Goal: Obtain resource: Download file/media

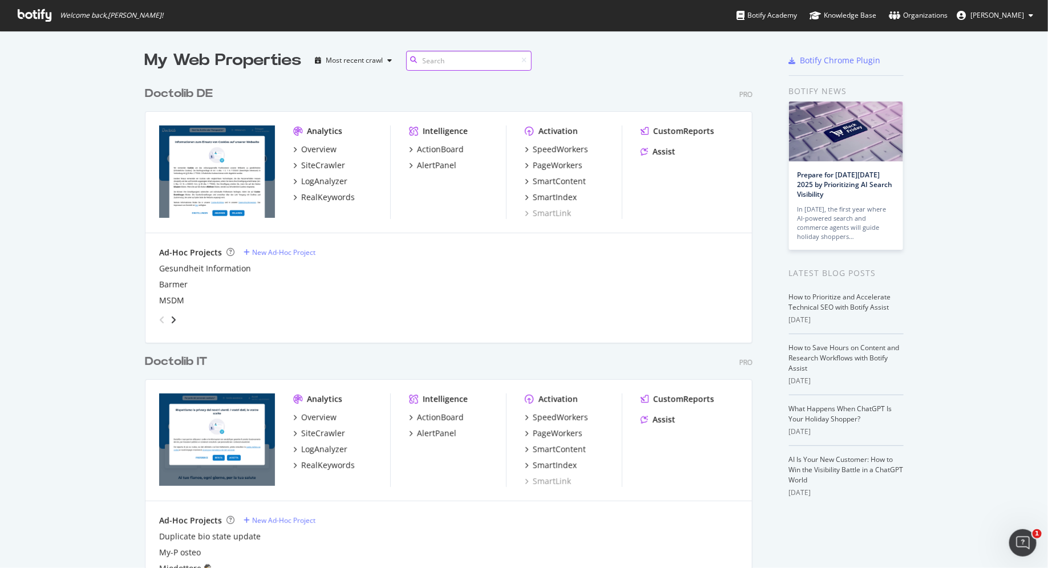
scroll to position [163, 0]
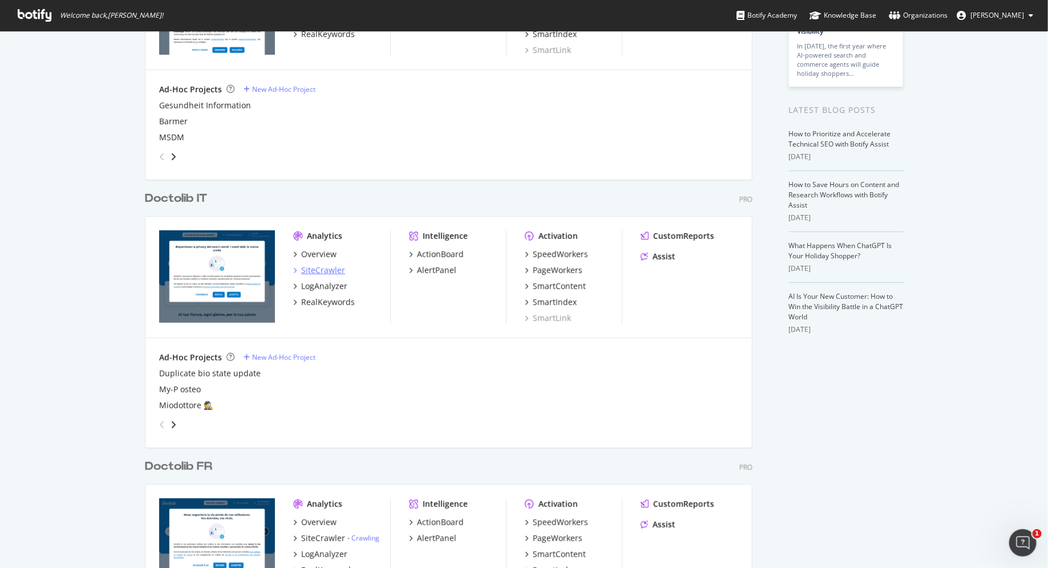
click at [334, 272] on div "SiteCrawler" at bounding box center [323, 270] width 44 height 11
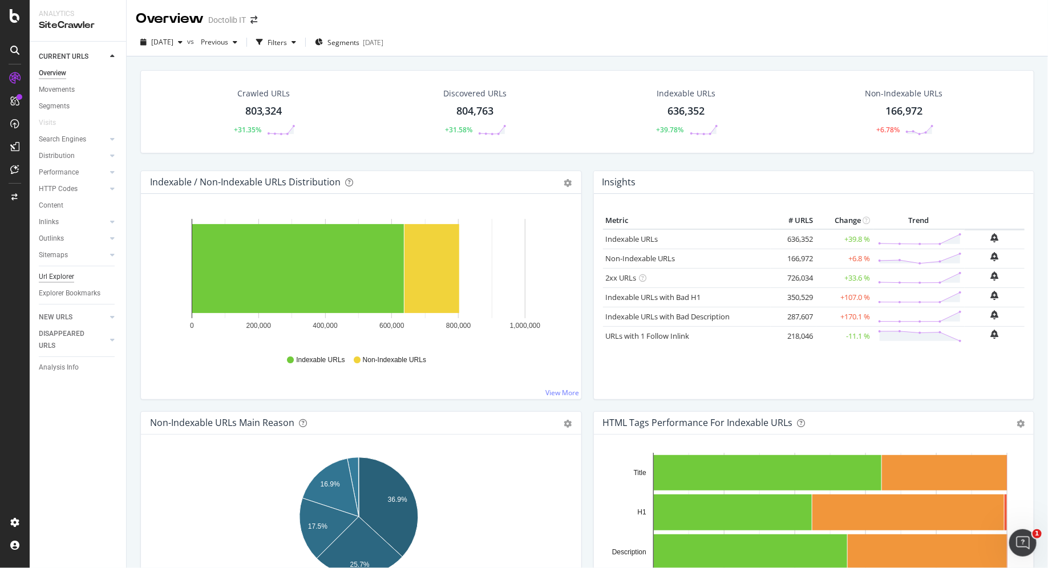
click at [57, 276] on div "Url Explorer" at bounding box center [56, 277] width 35 height 12
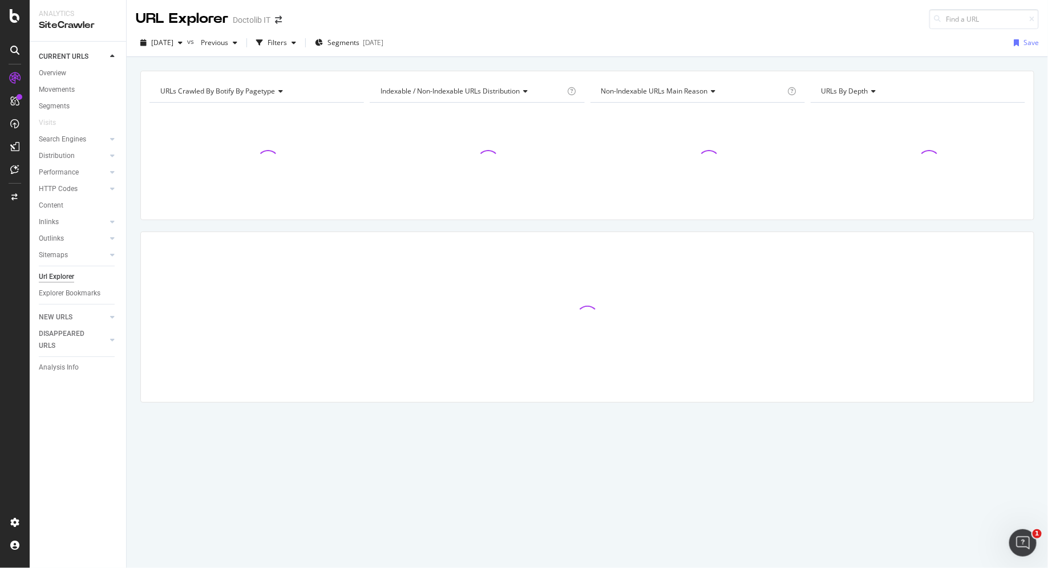
click at [256, 18] on div "Doctolib IT" at bounding box center [252, 19] width 38 height 11
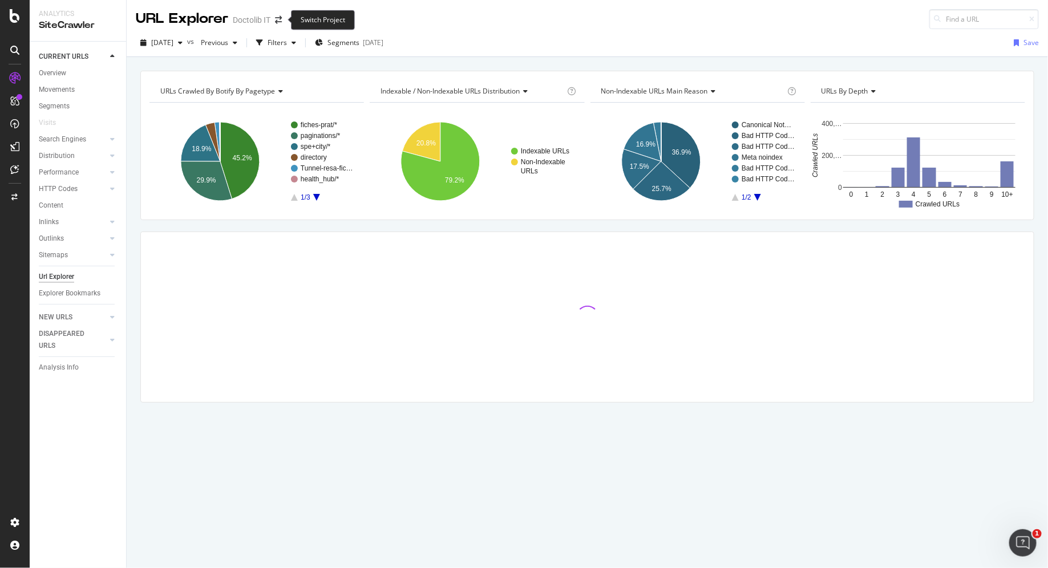
click at [273, 18] on span at bounding box center [278, 20] width 16 height 8
click at [282, 21] on span at bounding box center [278, 20] width 16 height 8
click at [275, 21] on icon "arrow-right-arrow-left" at bounding box center [278, 20] width 7 height 8
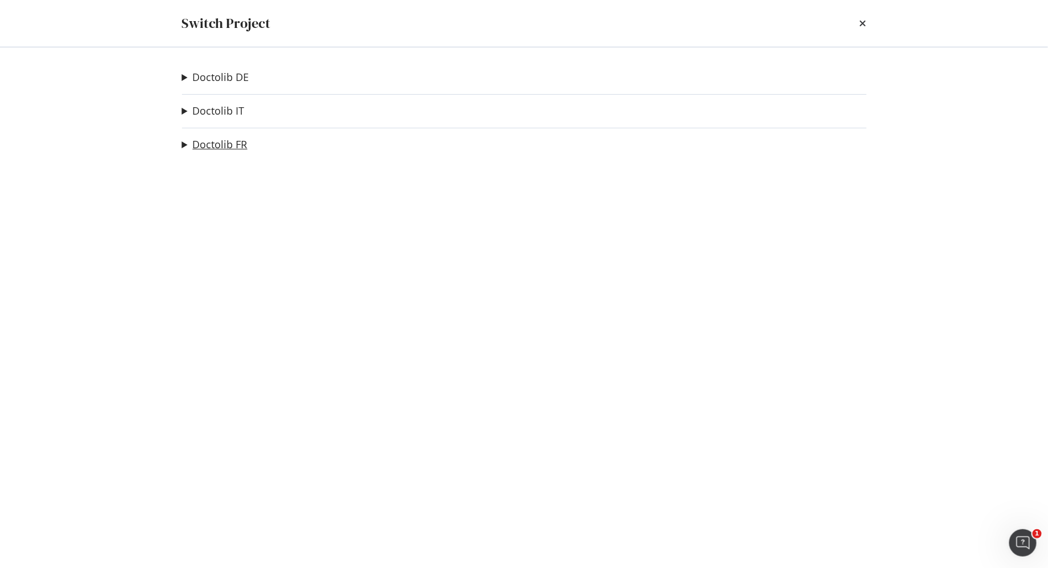
click at [224, 139] on link "Doctolib FR" at bounding box center [220, 145] width 55 height 12
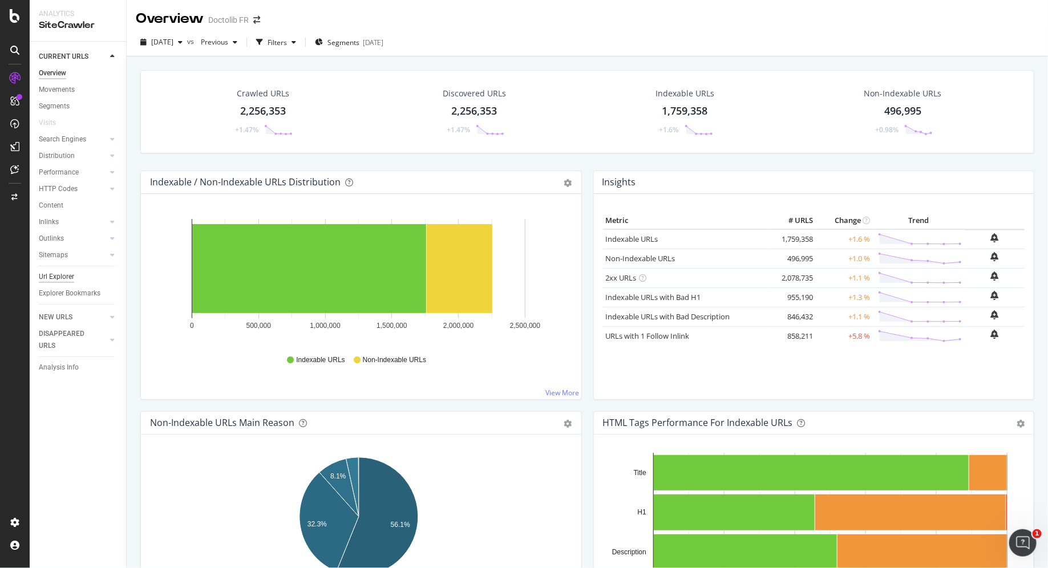
click at [59, 280] on div "Url Explorer" at bounding box center [56, 277] width 35 height 12
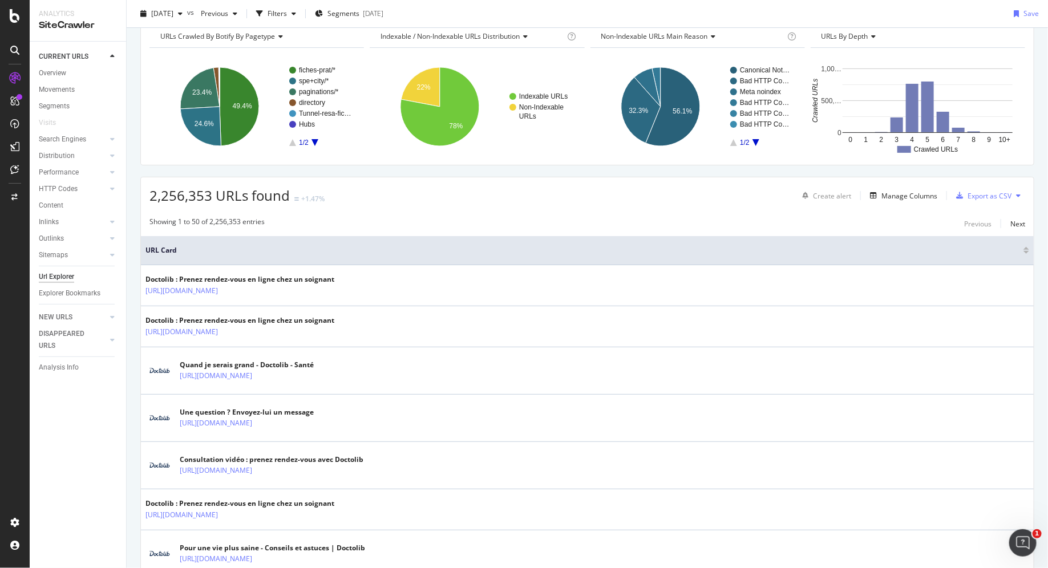
scroll to position [58, 0]
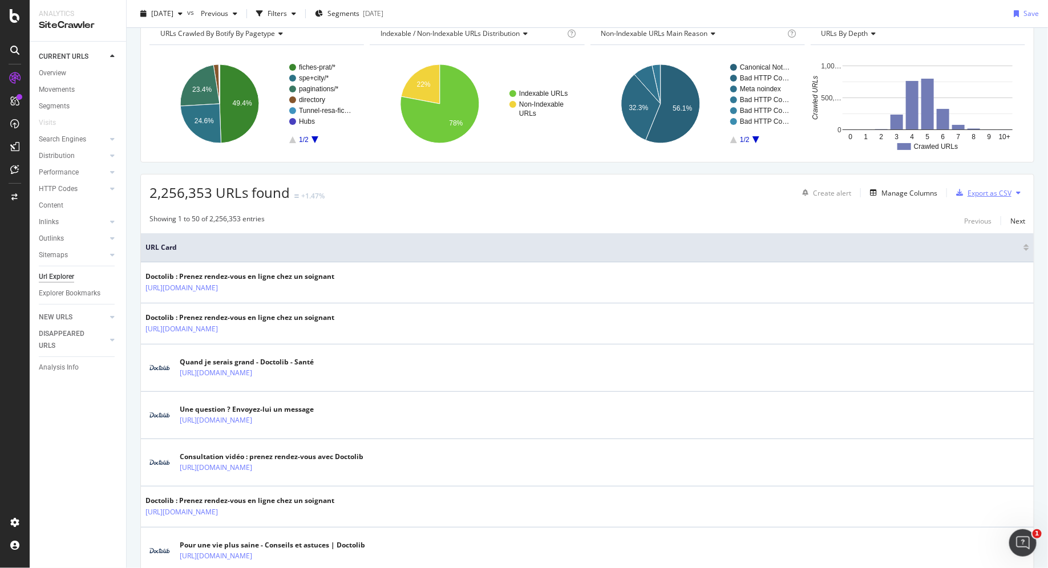
click at [838, 191] on div "Export as CSV" at bounding box center [990, 193] width 44 height 10
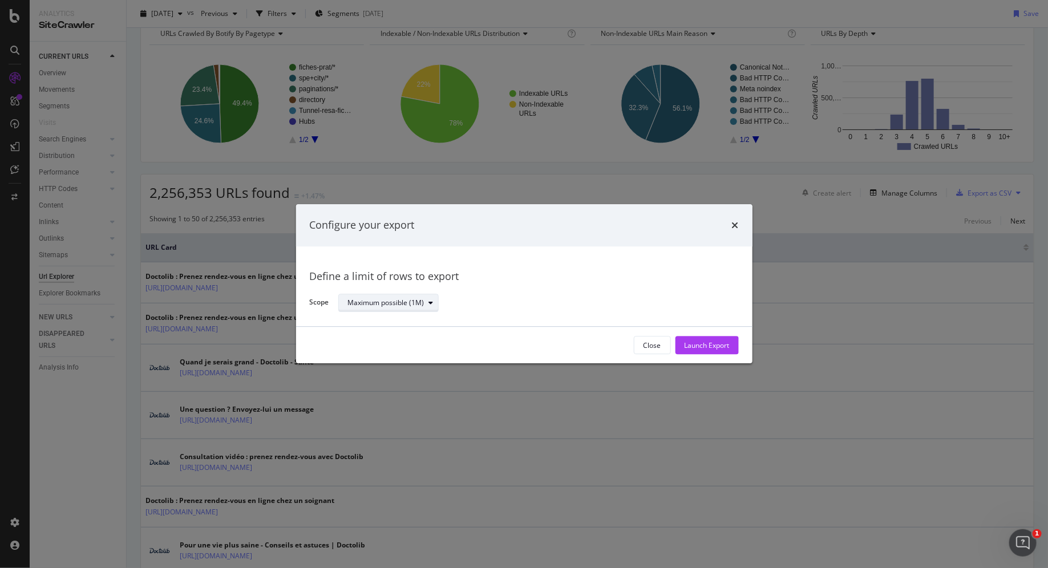
click at [408, 302] on div "Maximum possible (1M)" at bounding box center [386, 303] width 76 height 7
click at [732, 224] on icon "times" at bounding box center [735, 225] width 7 height 9
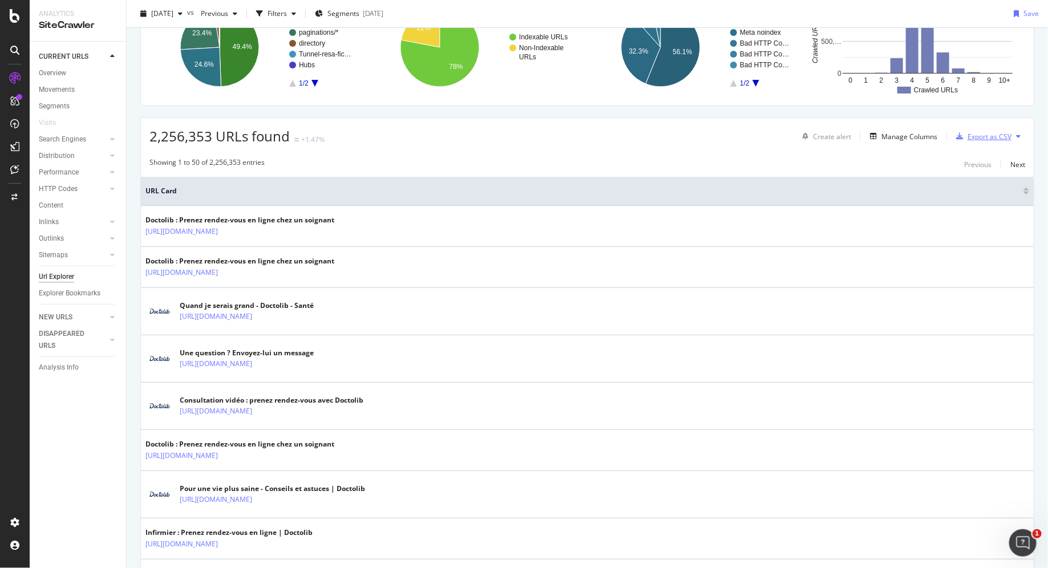
scroll to position [0, 0]
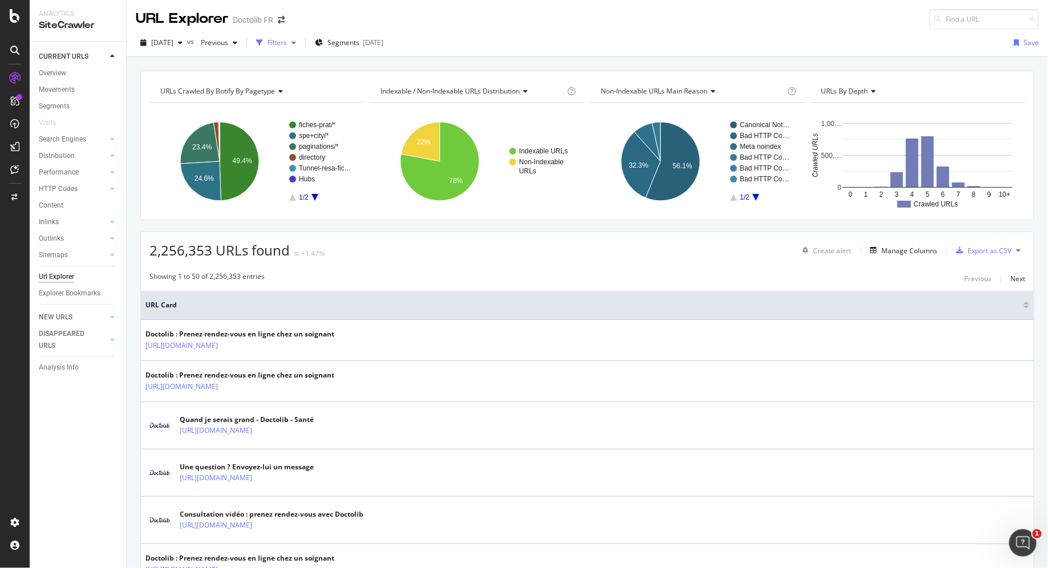
click at [301, 41] on div "button" at bounding box center [294, 42] width 14 height 7
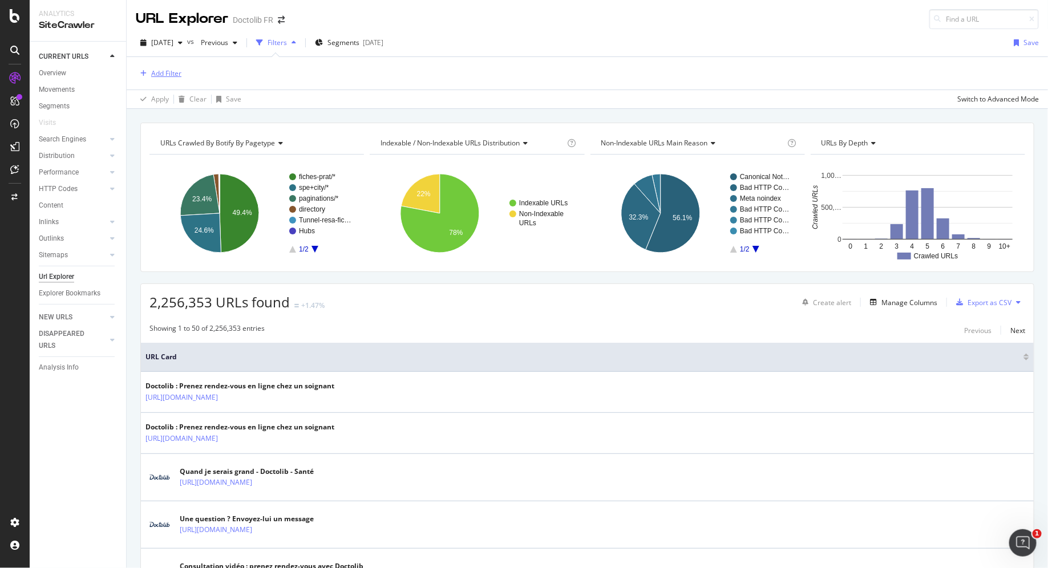
click at [159, 68] on div "Add Filter" at bounding box center [166, 73] width 30 height 10
click at [353, 102] on div "Apply Clear Save Switch to Advanced Mode" at bounding box center [587, 99] width 921 height 19
click at [174, 79] on button "Add Filter" at bounding box center [159, 74] width 46 height 14
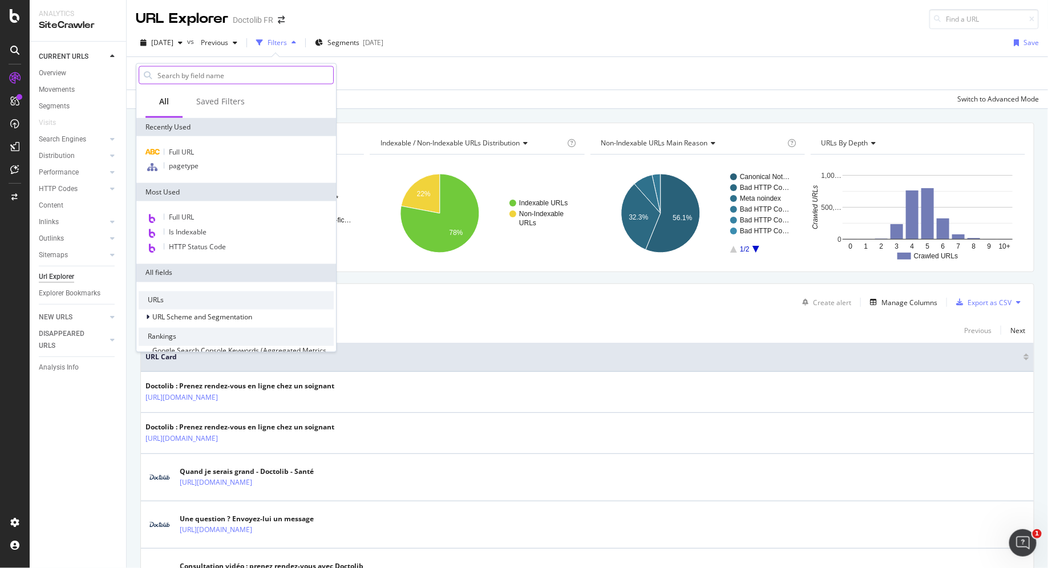
click at [240, 71] on input "text" at bounding box center [244, 75] width 177 height 17
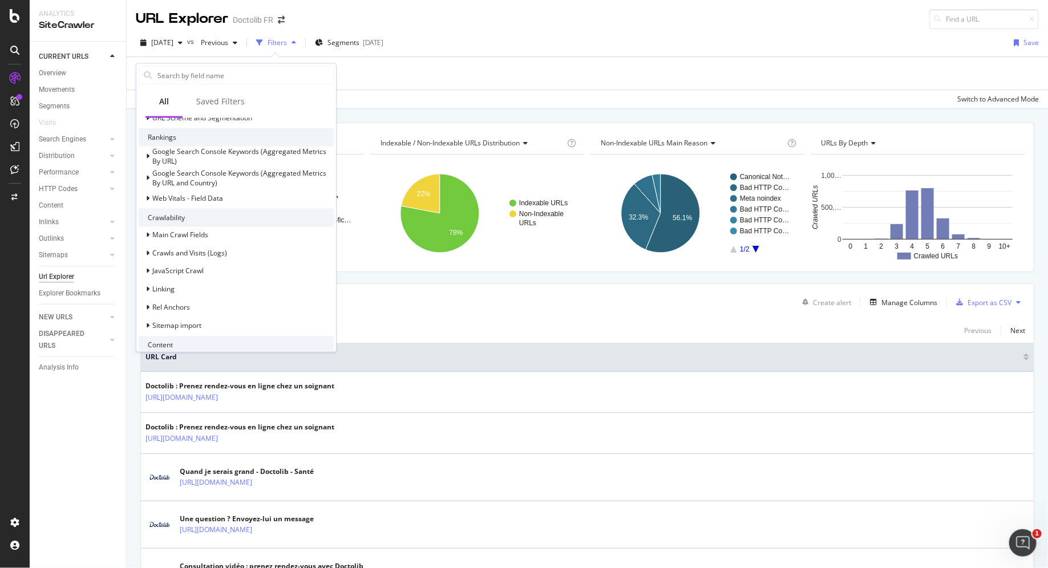
scroll to position [8, 0]
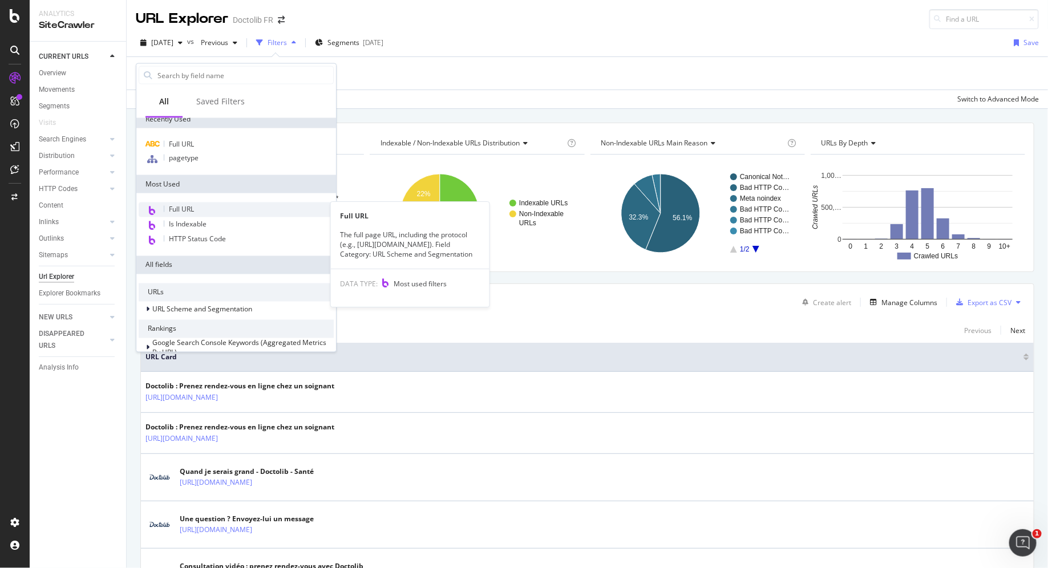
click at [251, 214] on div "Full URL" at bounding box center [236, 210] width 195 height 15
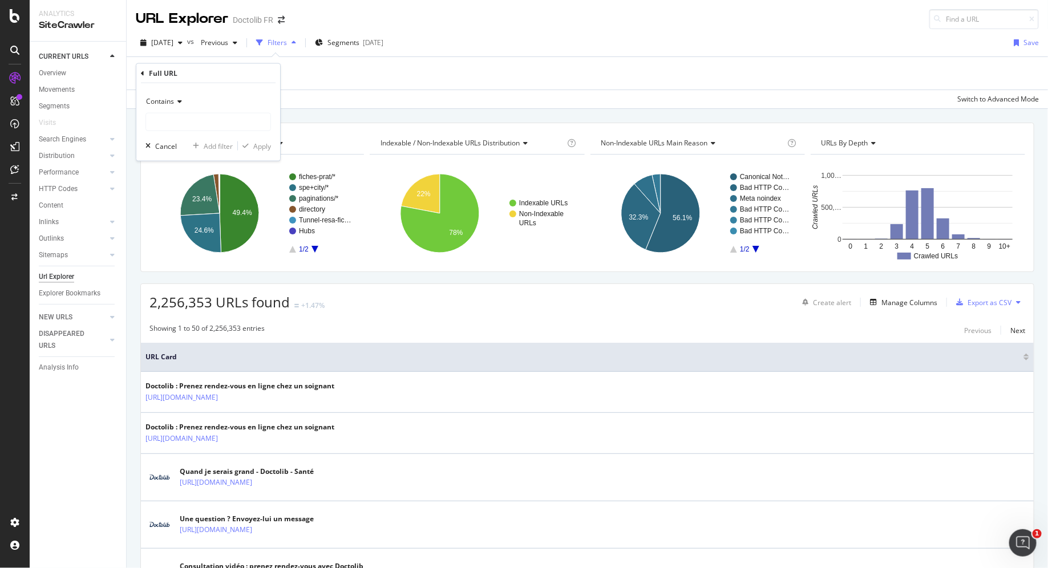
click at [176, 111] on div "Contains" at bounding box center [208, 111] width 126 height 39
click at [179, 122] on input "text" at bounding box center [208, 122] width 124 height 18
type input ":"
type input "/[DEMOGRAPHIC_DATA]/"
click at [265, 144] on div "Apply" at bounding box center [262, 146] width 18 height 10
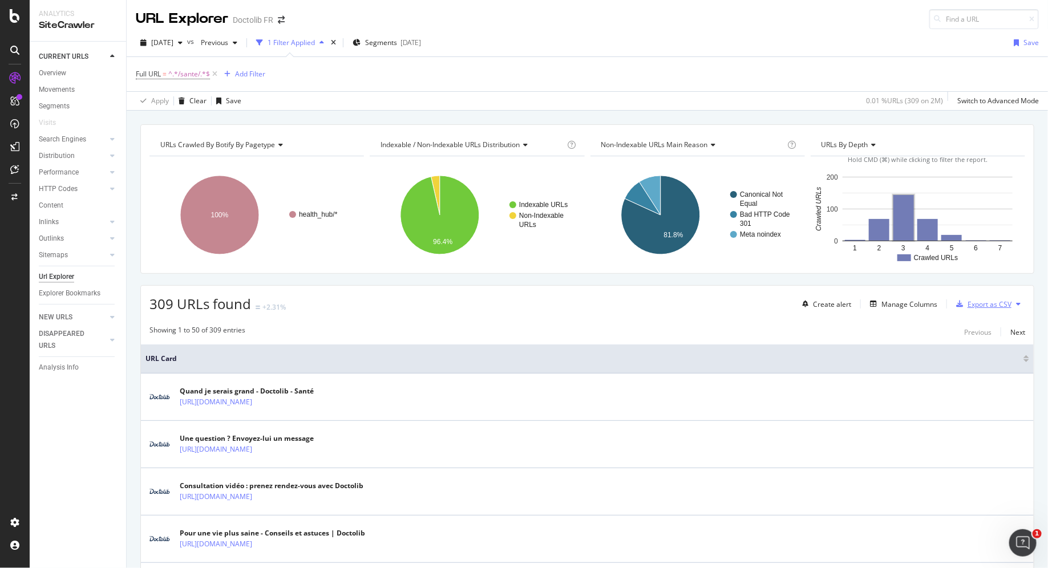
click at [838, 306] on div "Export as CSV" at bounding box center [990, 305] width 44 height 10
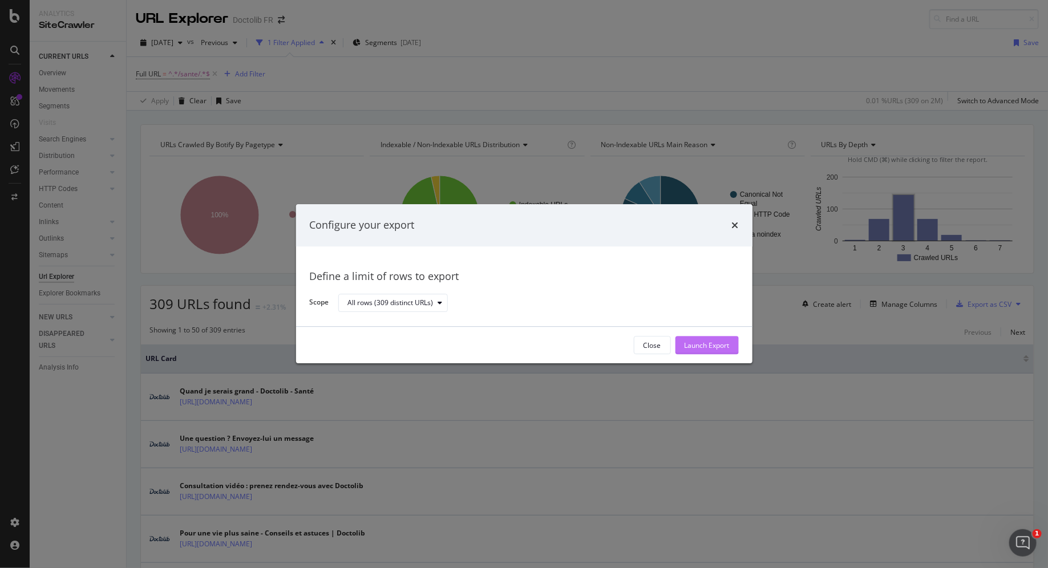
click at [726, 351] on div "Launch Export" at bounding box center [707, 345] width 45 height 17
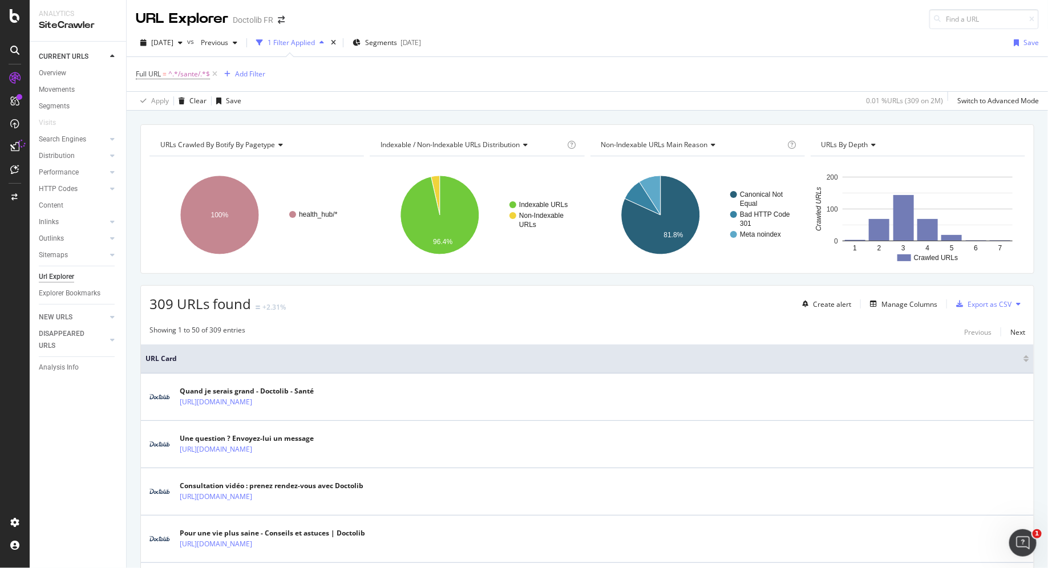
click at [838, 298] on button at bounding box center [1019, 304] width 14 height 18
click at [838, 289] on div "309 URLs found +2.31% Create alert Manage Columns Export as CSV" at bounding box center [587, 300] width 893 height 28
click at [838, 302] on div "Export as CSV" at bounding box center [990, 305] width 44 height 10
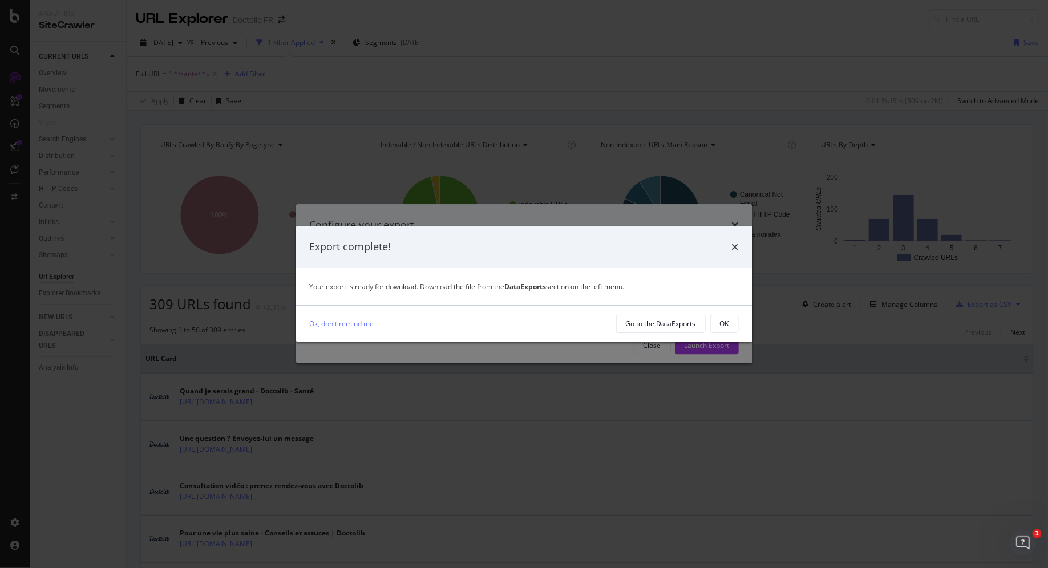
click at [733, 334] on div "Ok, don't remind me Go to the DataExports OK" at bounding box center [524, 324] width 456 height 37
click at [733, 329] on button "OK" at bounding box center [724, 324] width 29 height 18
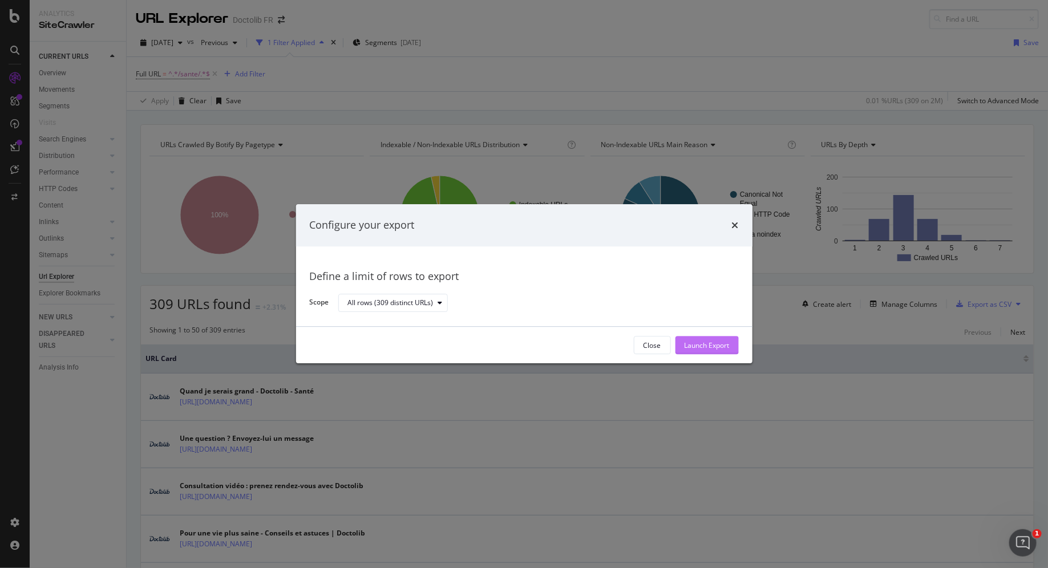
click at [702, 349] on div "Launch Export" at bounding box center [707, 346] width 45 height 10
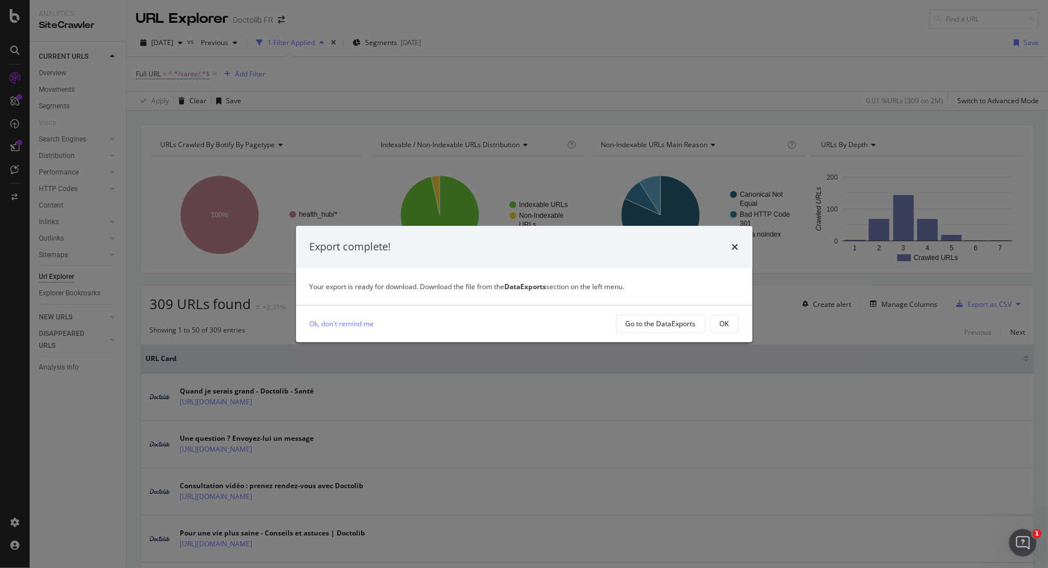
click at [519, 295] on div "Your export is ready for download. Download the file from the DataExports secti…" at bounding box center [524, 286] width 456 height 37
click at [633, 327] on div "Go to the DataExports" at bounding box center [661, 324] width 70 height 10
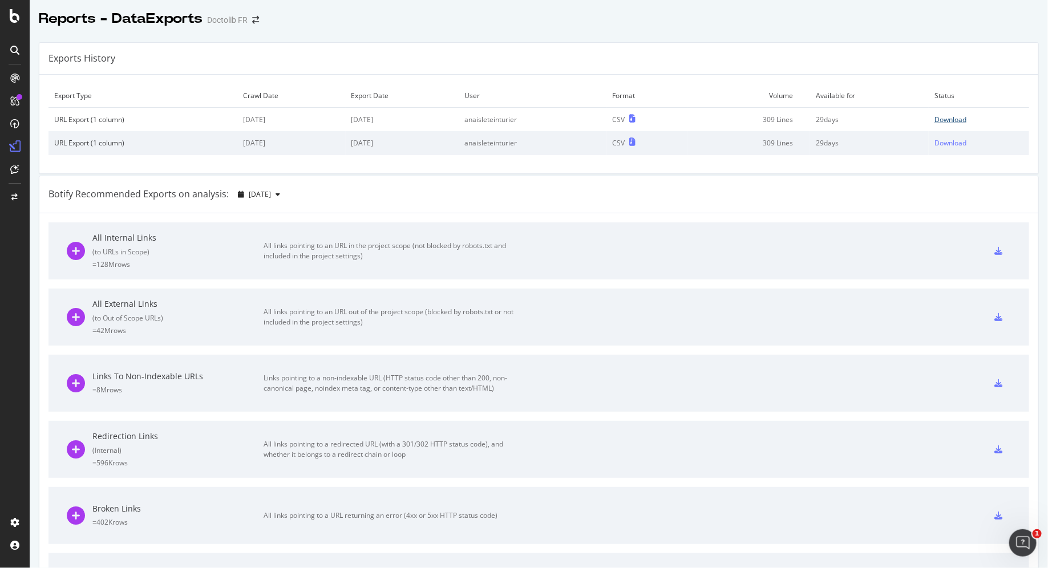
click at [838, 118] on div "Download" at bounding box center [951, 120] width 32 height 10
